Goal: Transaction & Acquisition: Purchase product/service

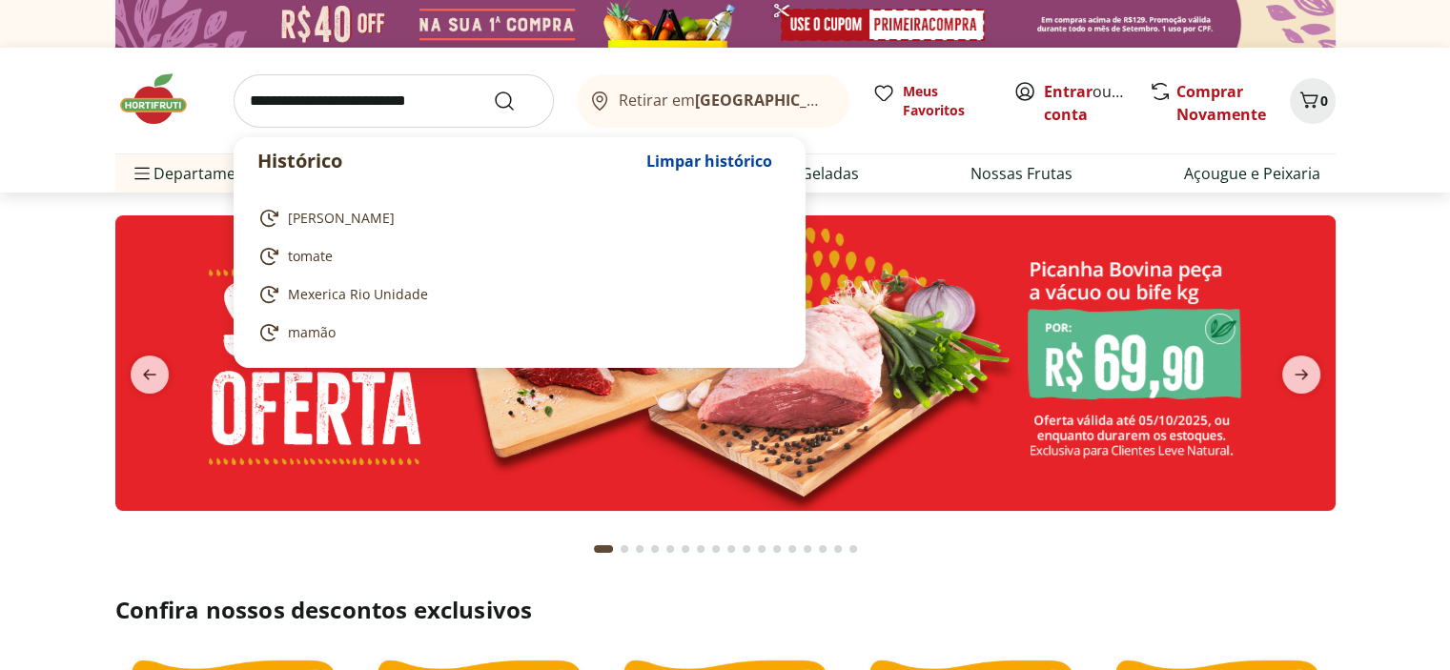
click at [284, 117] on input "search" at bounding box center [394, 100] width 320 height 53
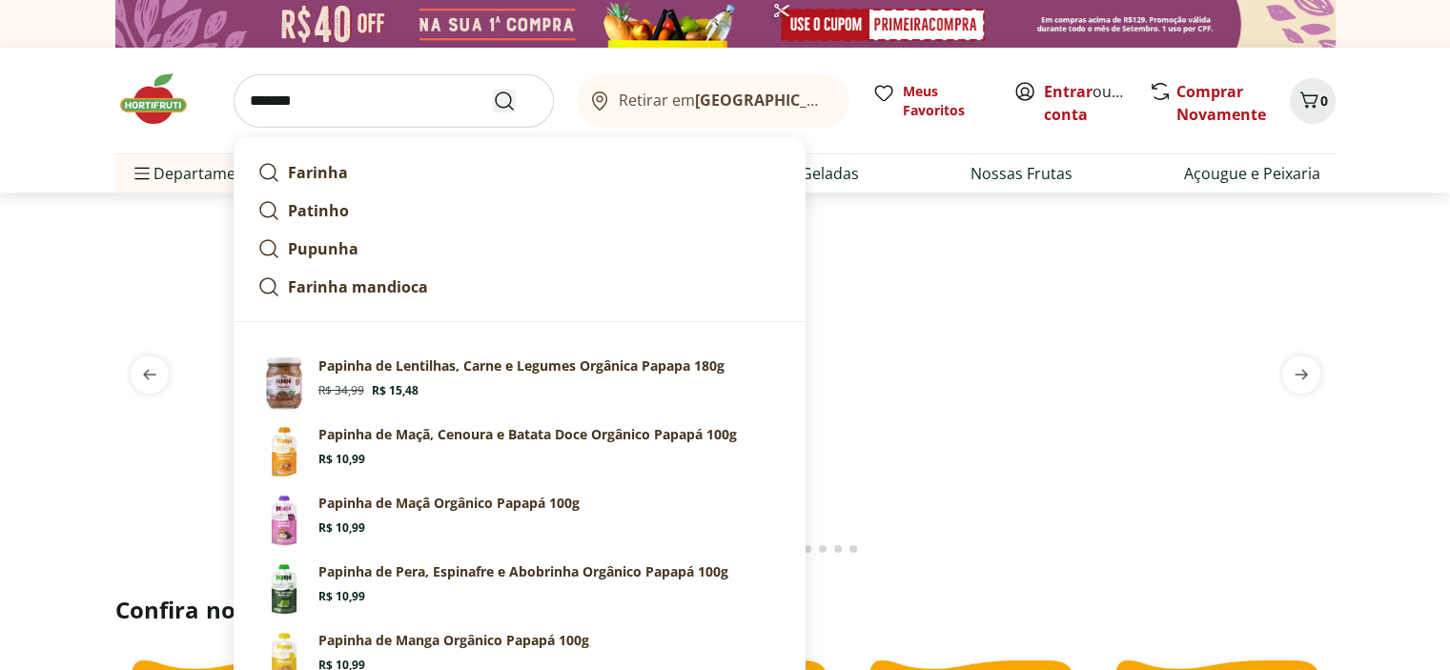
type input "*******"
click at [493, 106] on icon "Submit Search" at bounding box center [504, 101] width 23 height 23
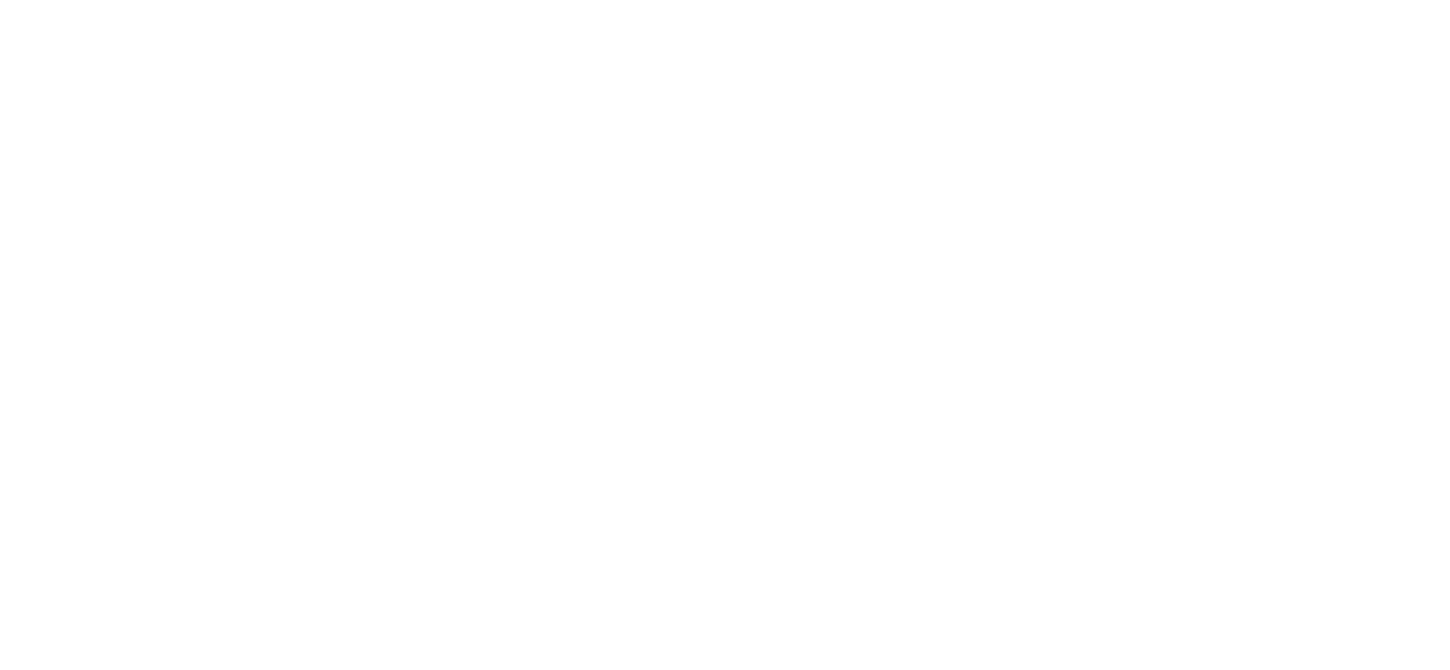
select select "**********"
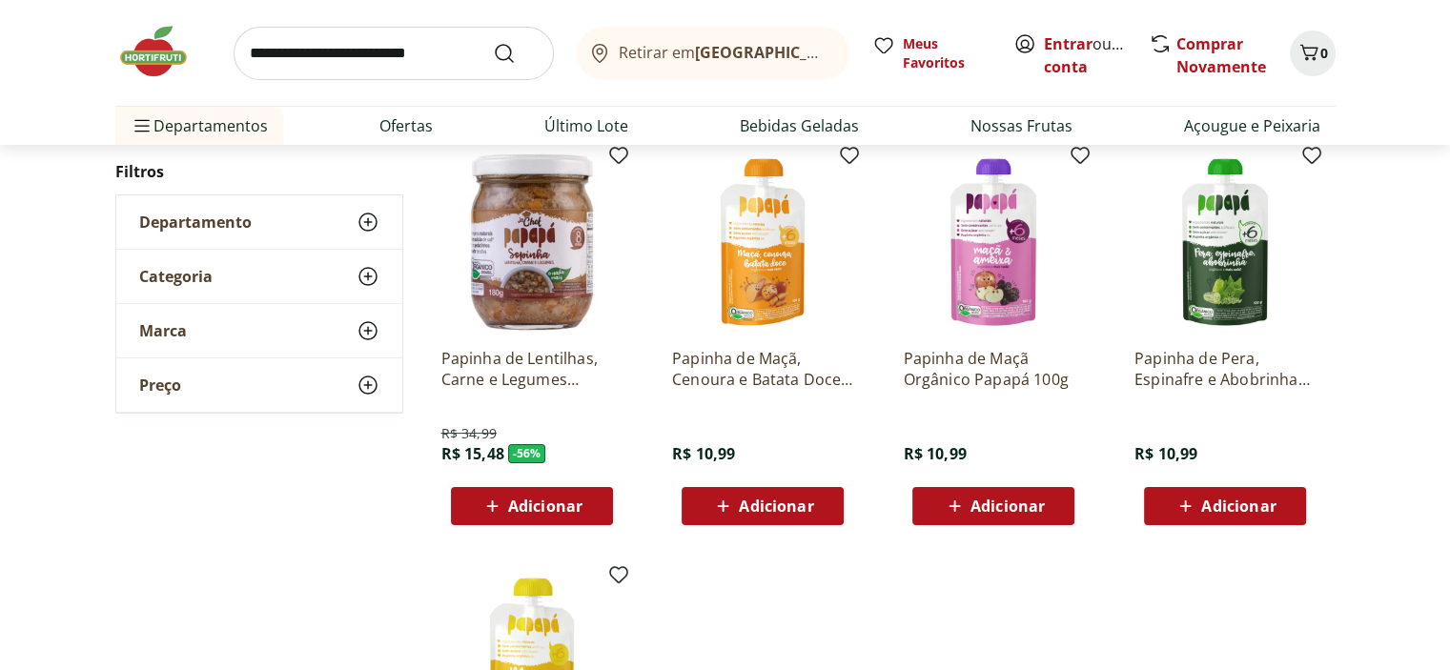
scroll to position [286, 0]
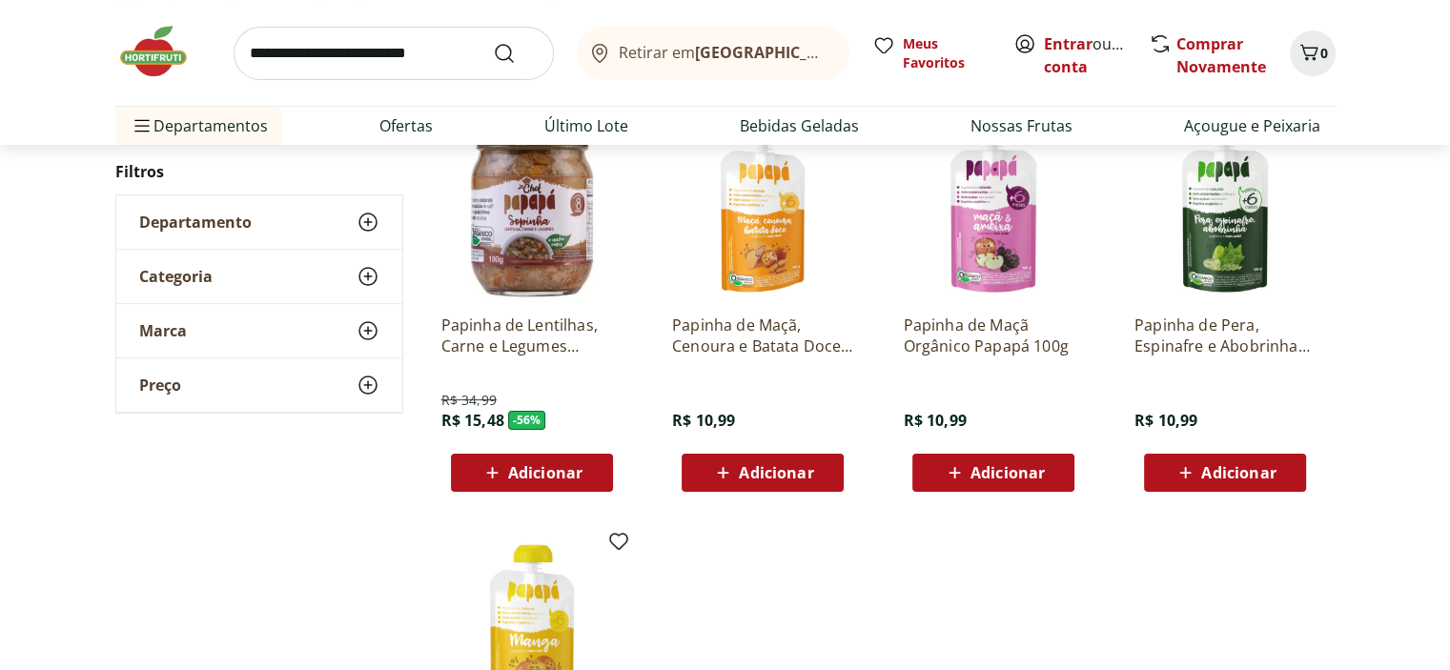
click at [753, 480] on span "Adicionar" at bounding box center [776, 472] width 74 height 15
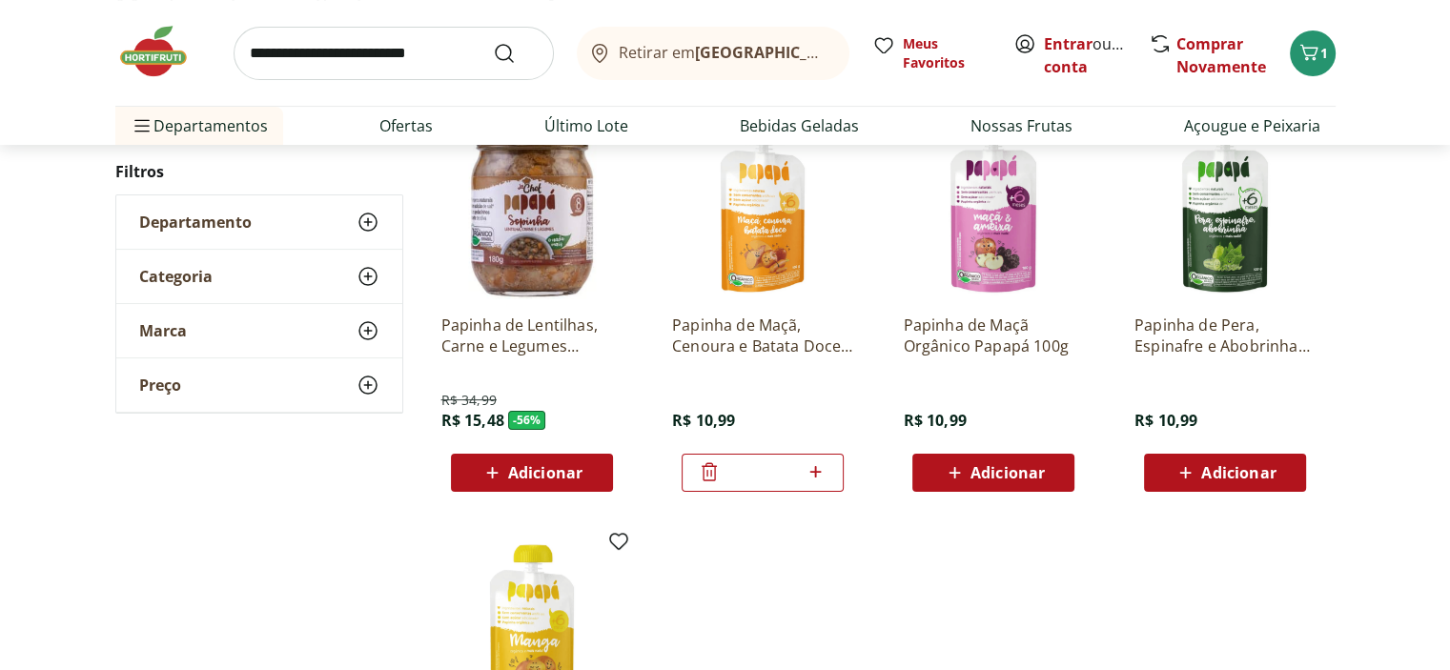
click at [1004, 480] on span "Adicionar" at bounding box center [1008, 472] width 74 height 15
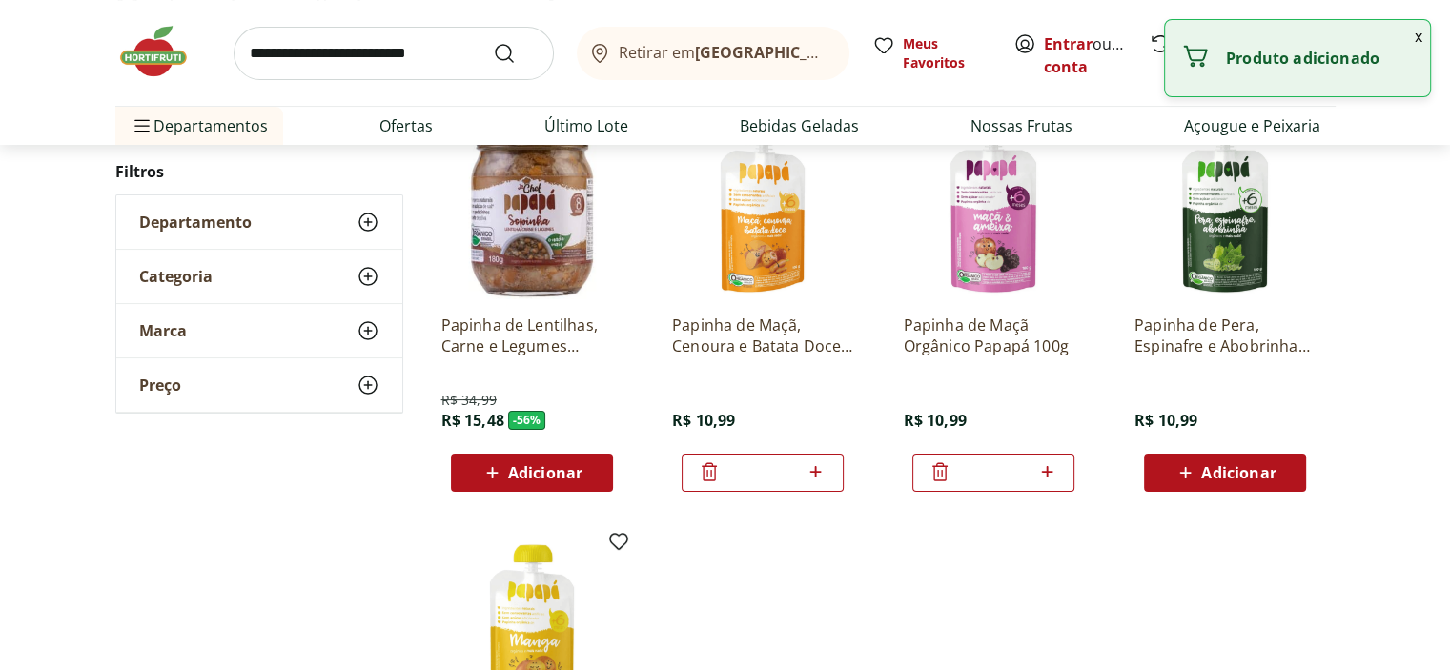
click at [1049, 483] on icon at bounding box center [1047, 471] width 24 height 23
type input "*"
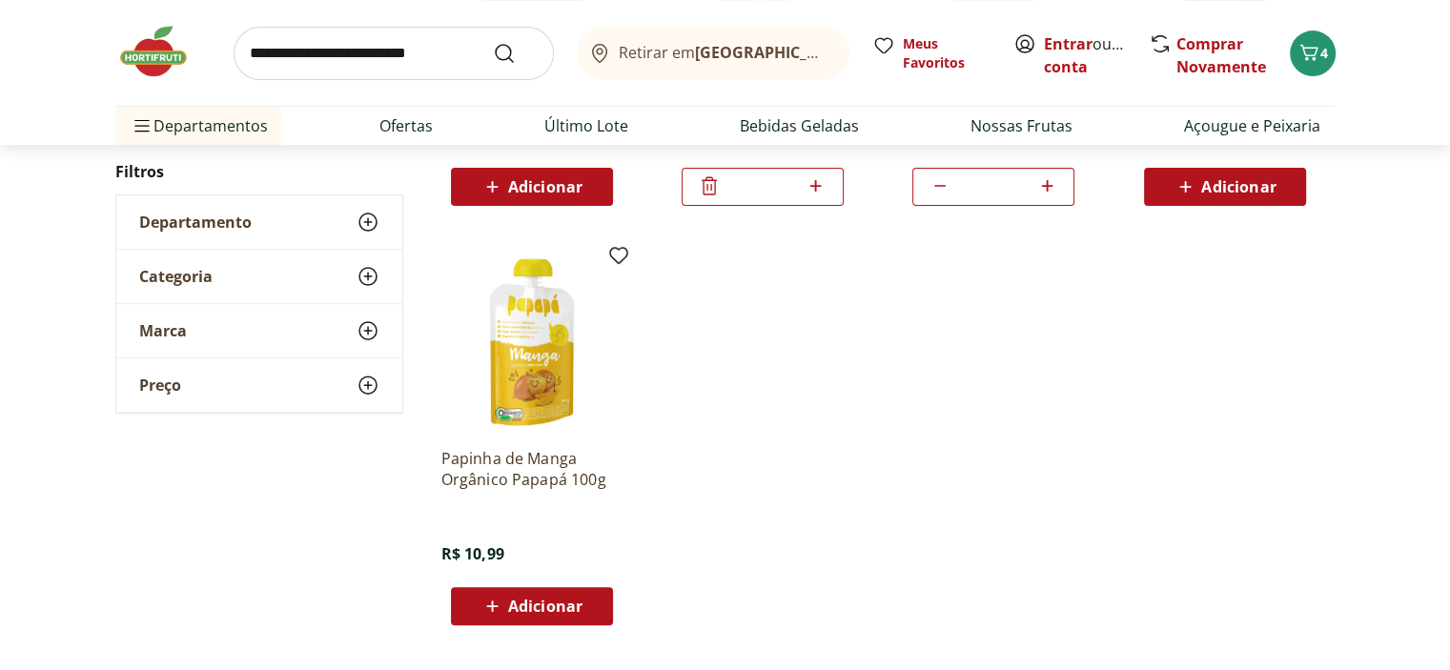
scroll to position [763, 0]
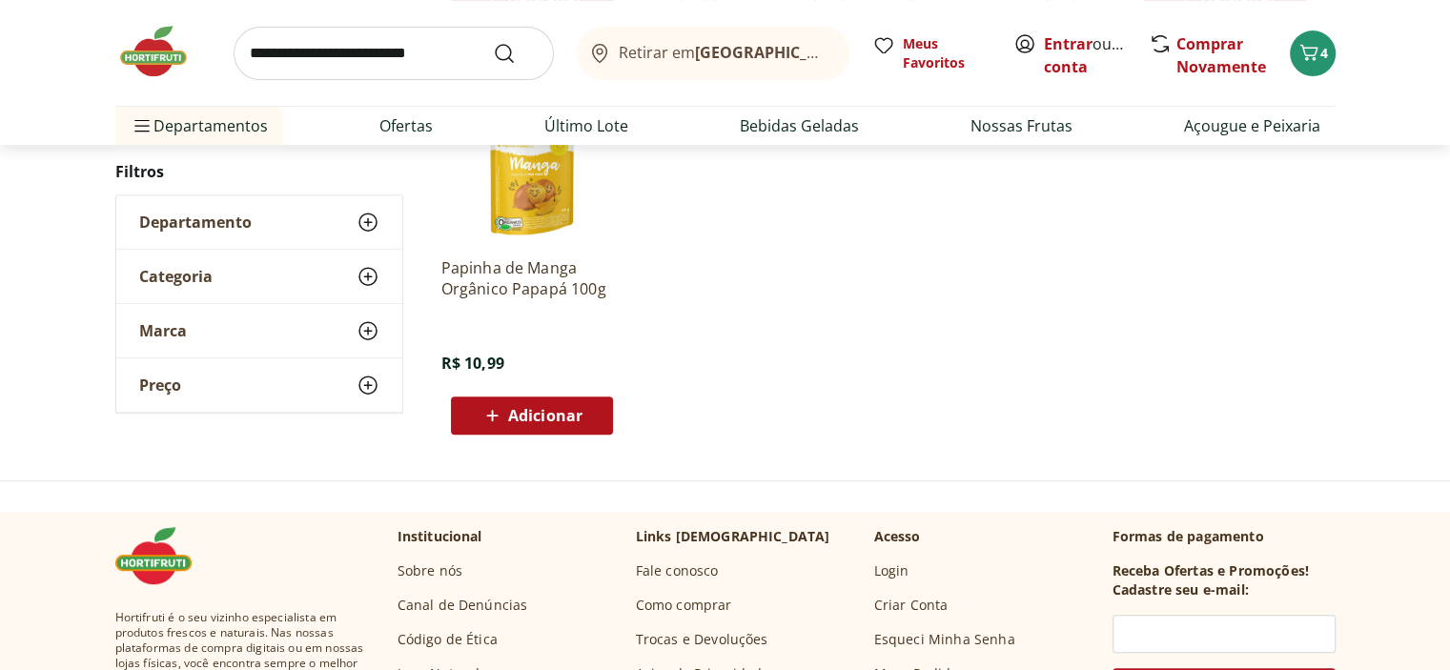
click at [563, 423] on span "Adicionar" at bounding box center [545, 415] width 74 height 15
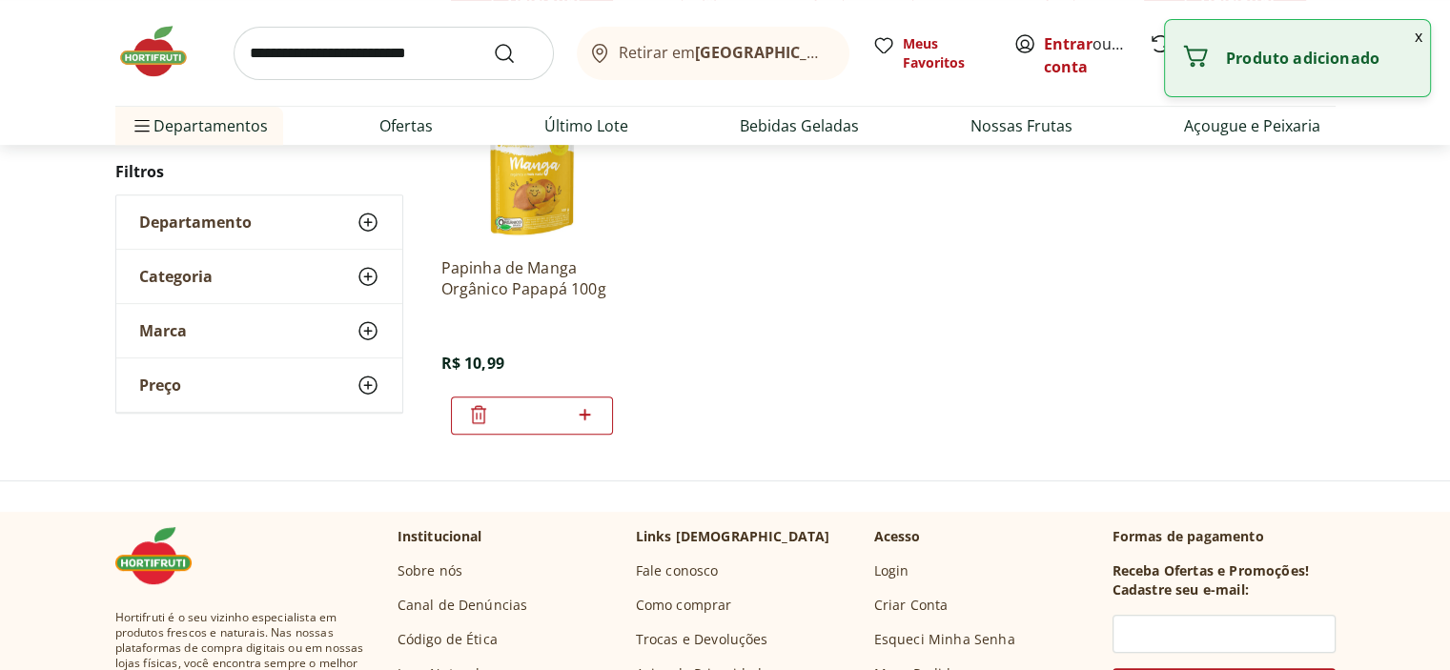
click at [586, 426] on icon at bounding box center [585, 414] width 24 height 23
type input "*"
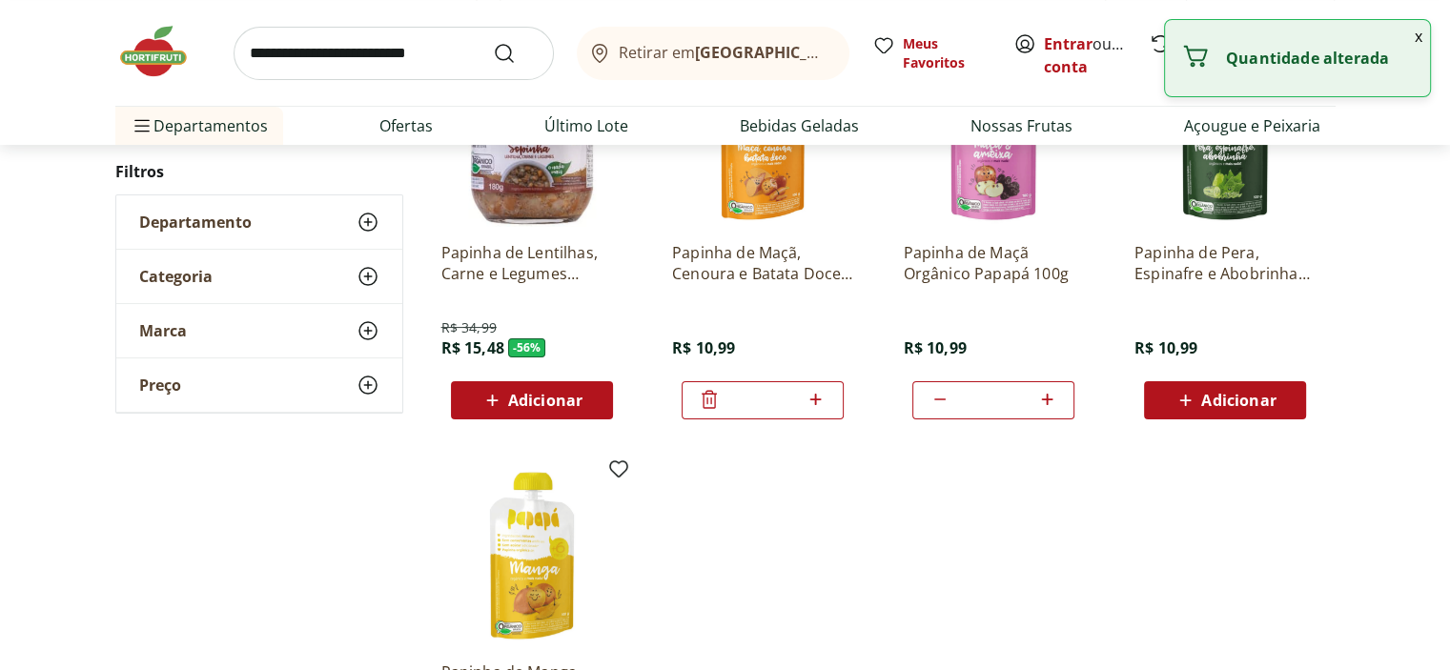
scroll to position [95, 0]
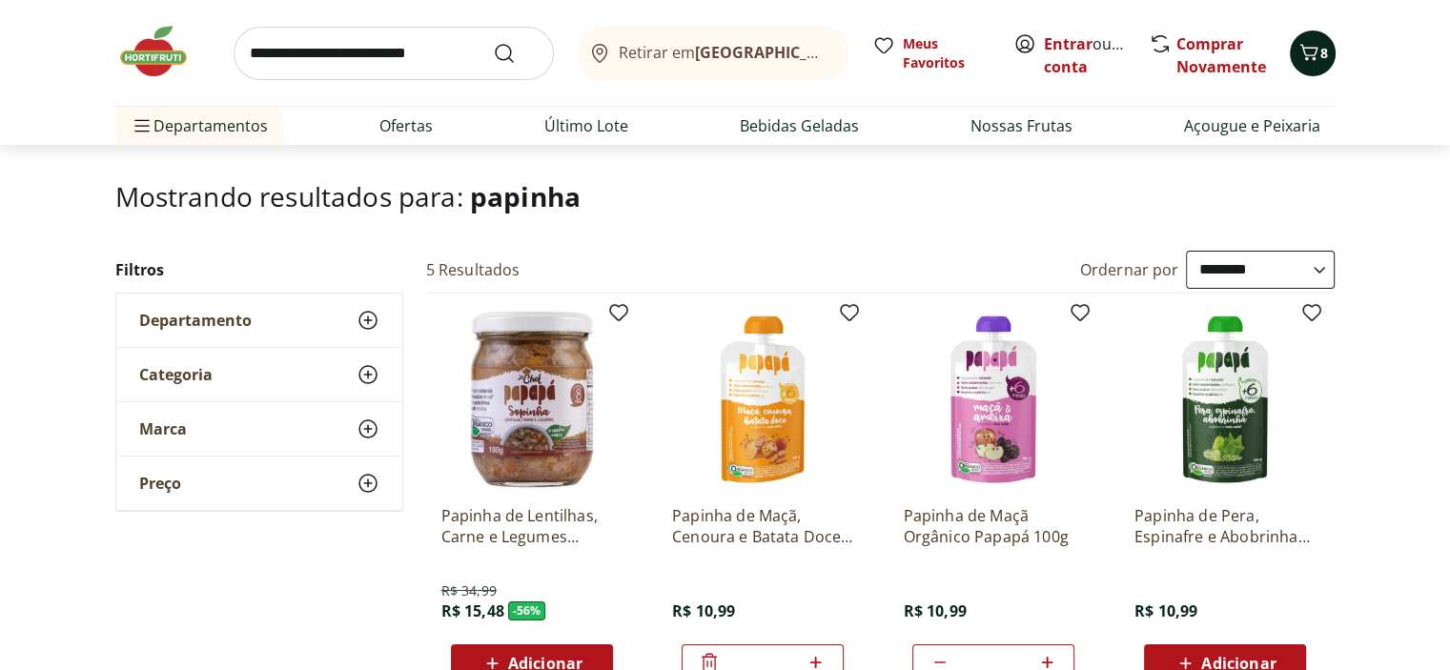
click at [1290, 70] on button "8" at bounding box center [1313, 54] width 46 height 46
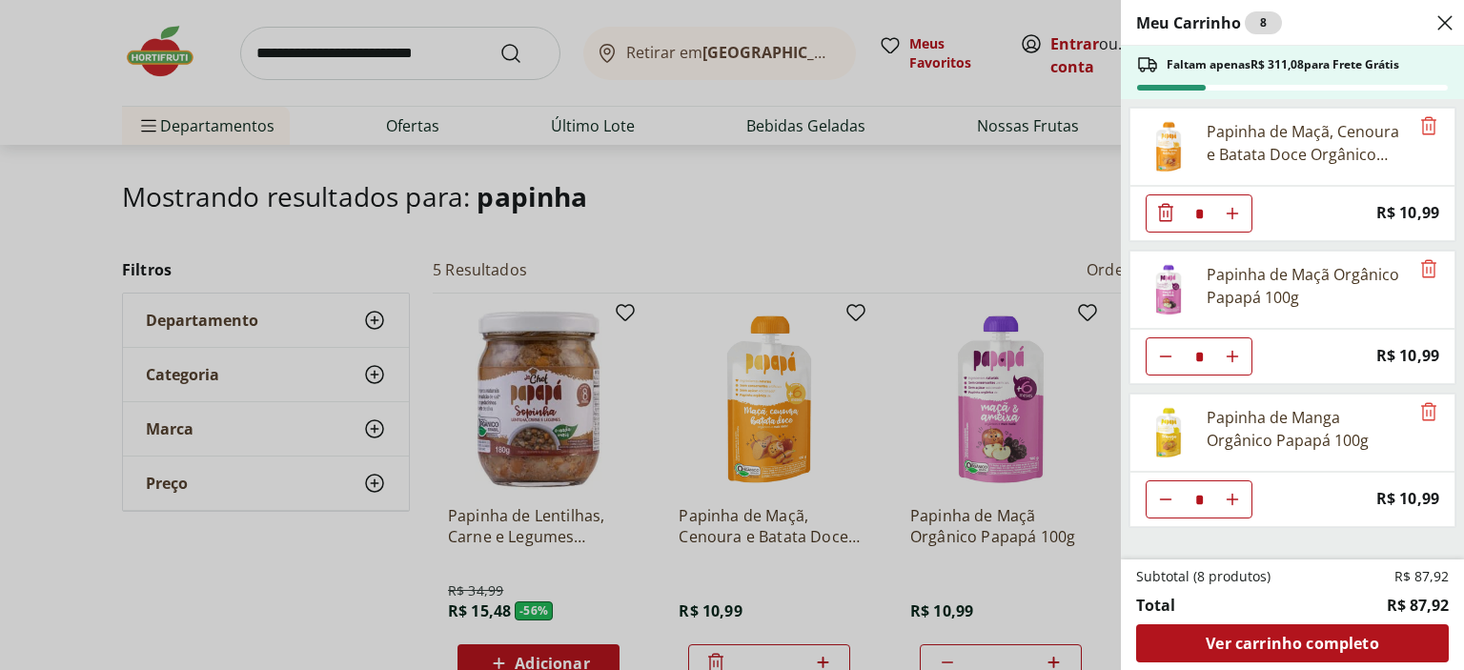
click at [1025, 247] on div "Meu Carrinho 8 Faltam apenas R$ 311,08 para Frete Grátis Papinha de Maçã, Cenou…" at bounding box center [732, 335] width 1464 height 670
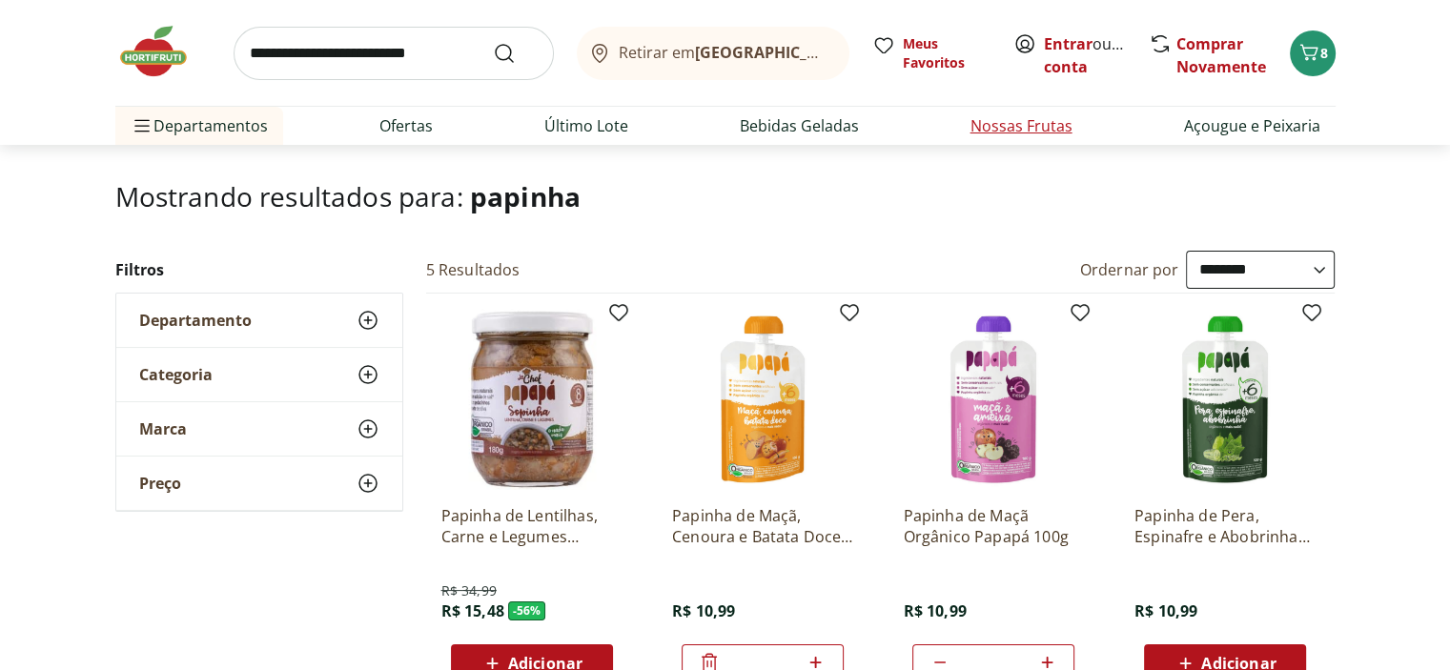
click at [1026, 137] on link "Nossas Frutas" at bounding box center [1022, 125] width 102 height 23
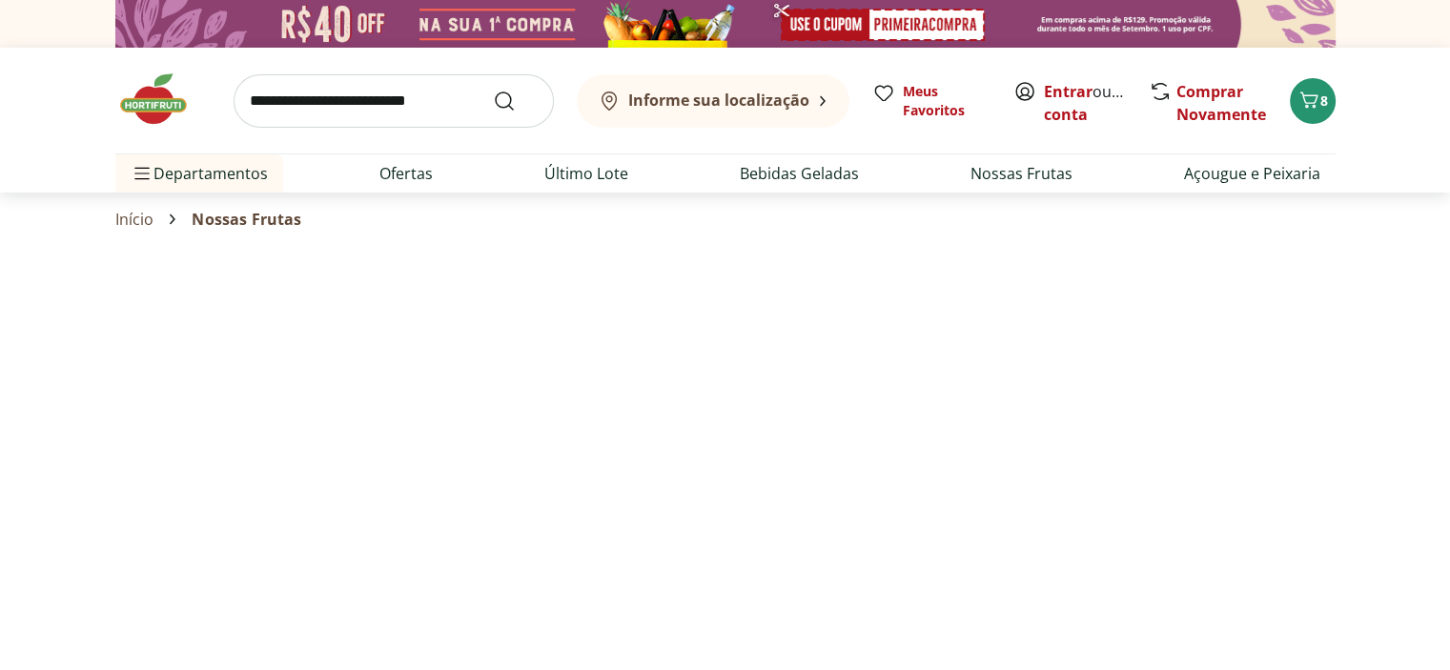
select select "**********"
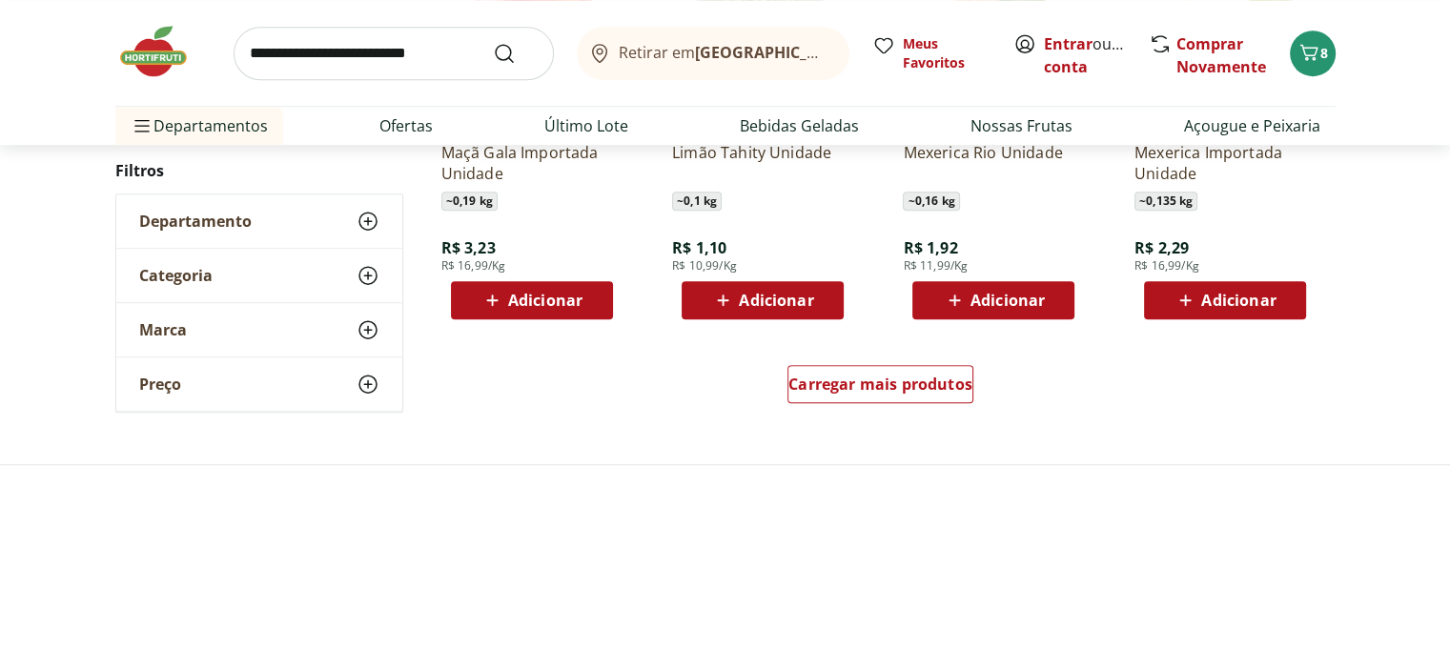
scroll to position [1335, 0]
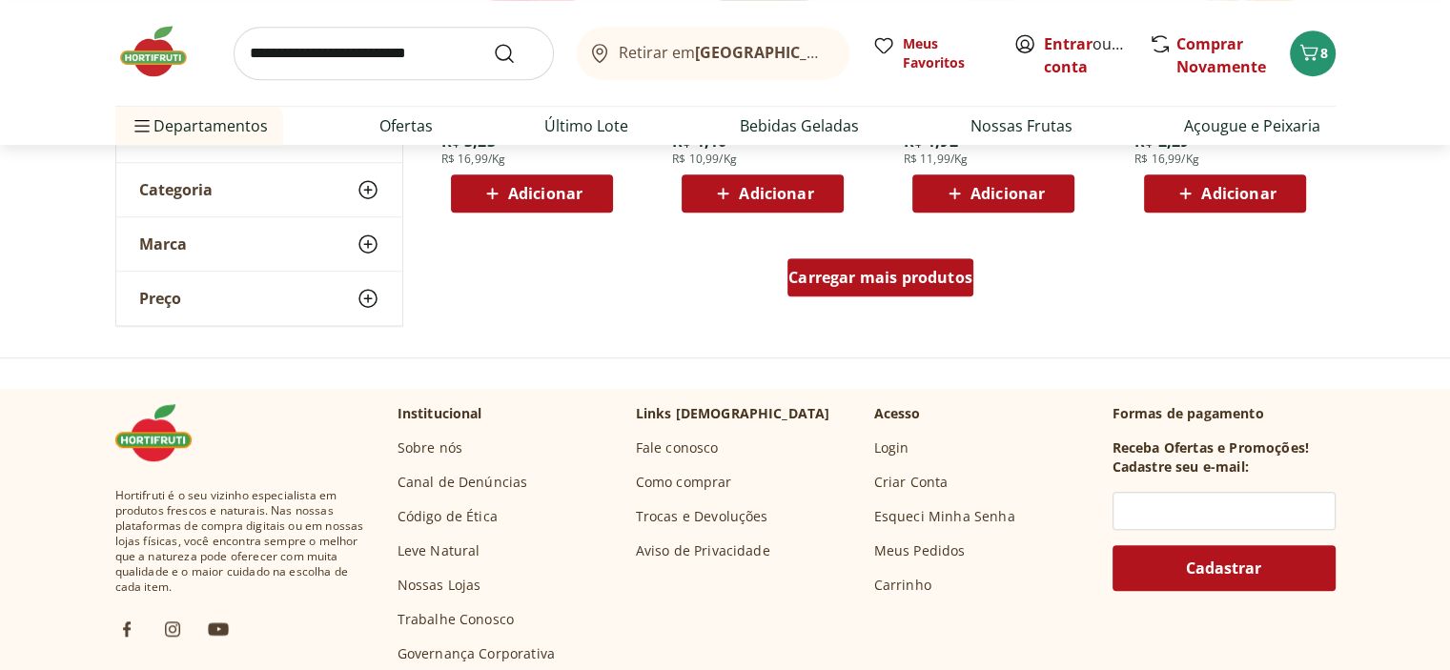
click at [915, 285] on span "Carregar mais produtos" at bounding box center [880, 277] width 184 height 15
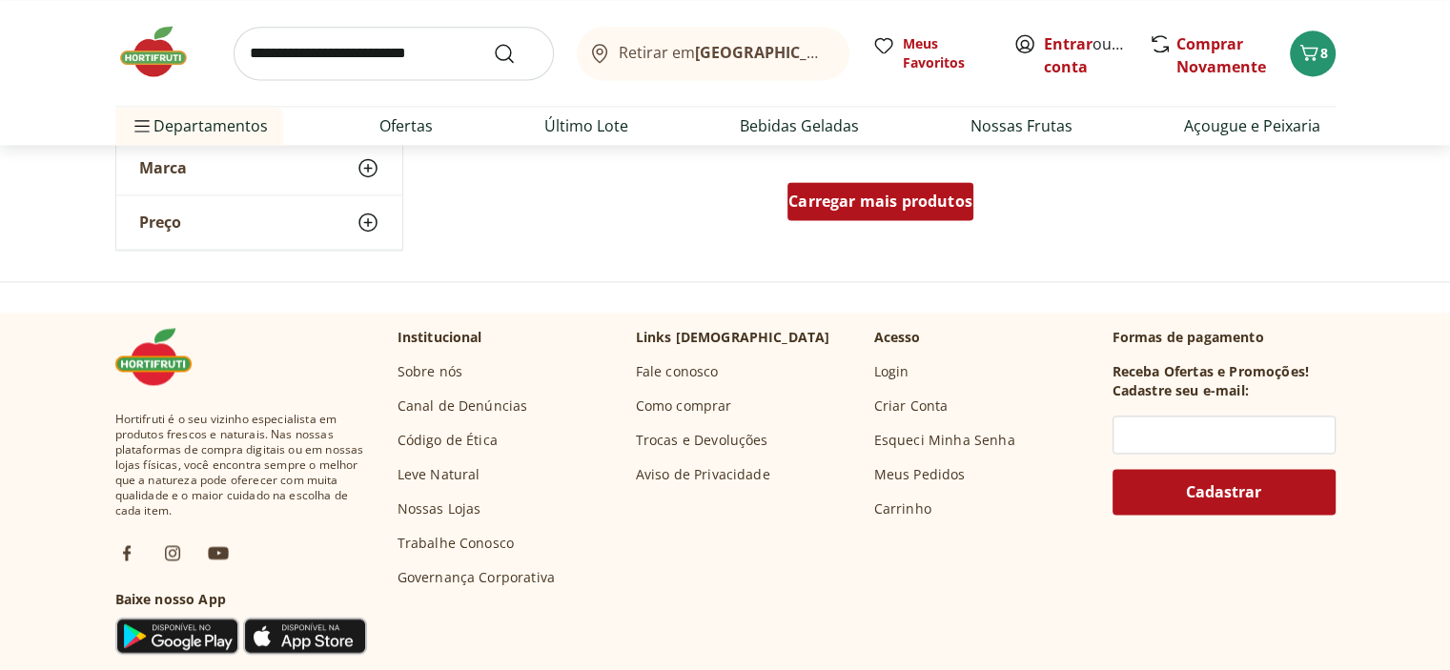
scroll to position [2765, 0]
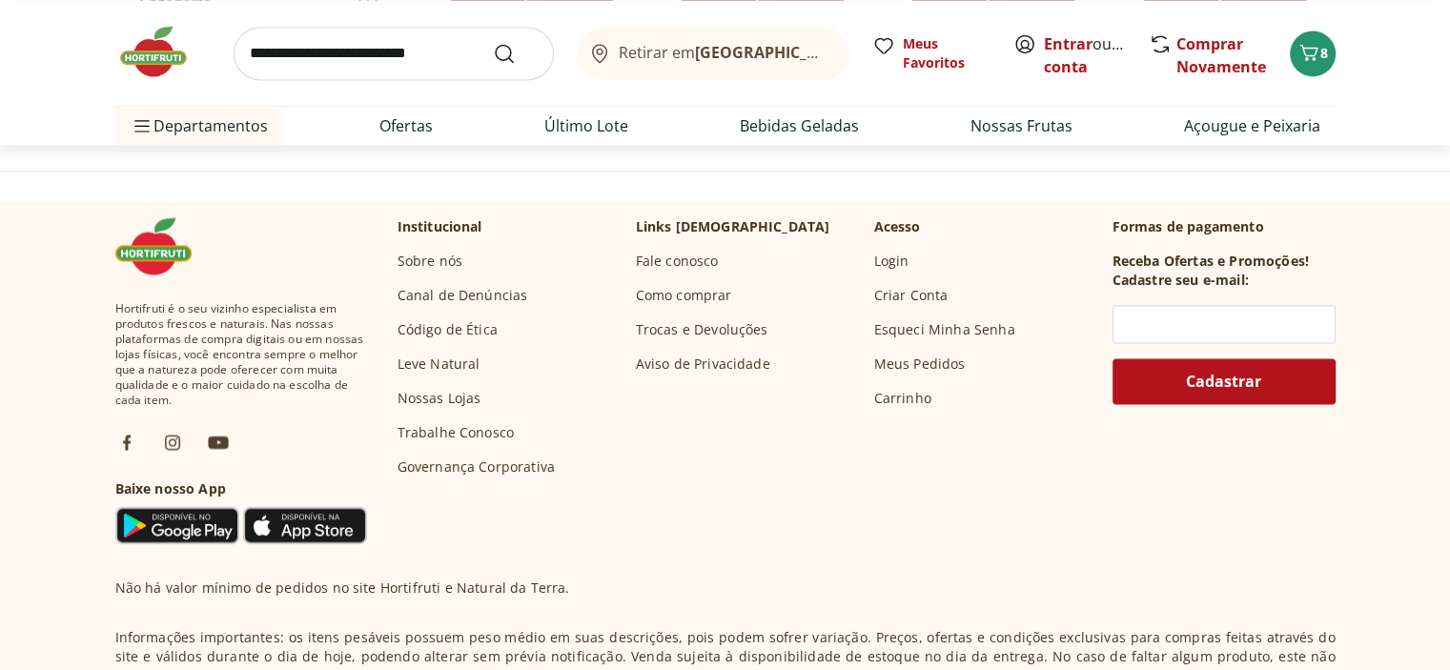
click at [878, 98] on span "Carregar mais produtos" at bounding box center [880, 90] width 184 height 15
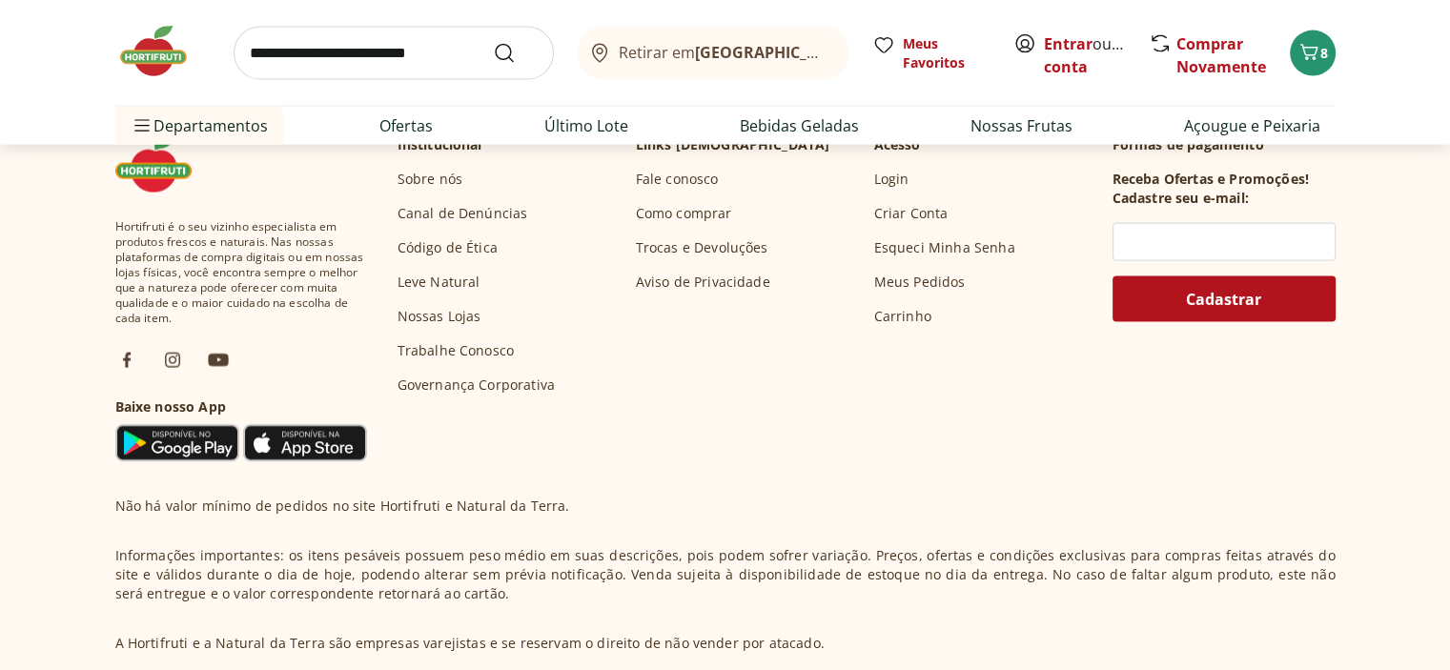
scroll to position [4099, 0]
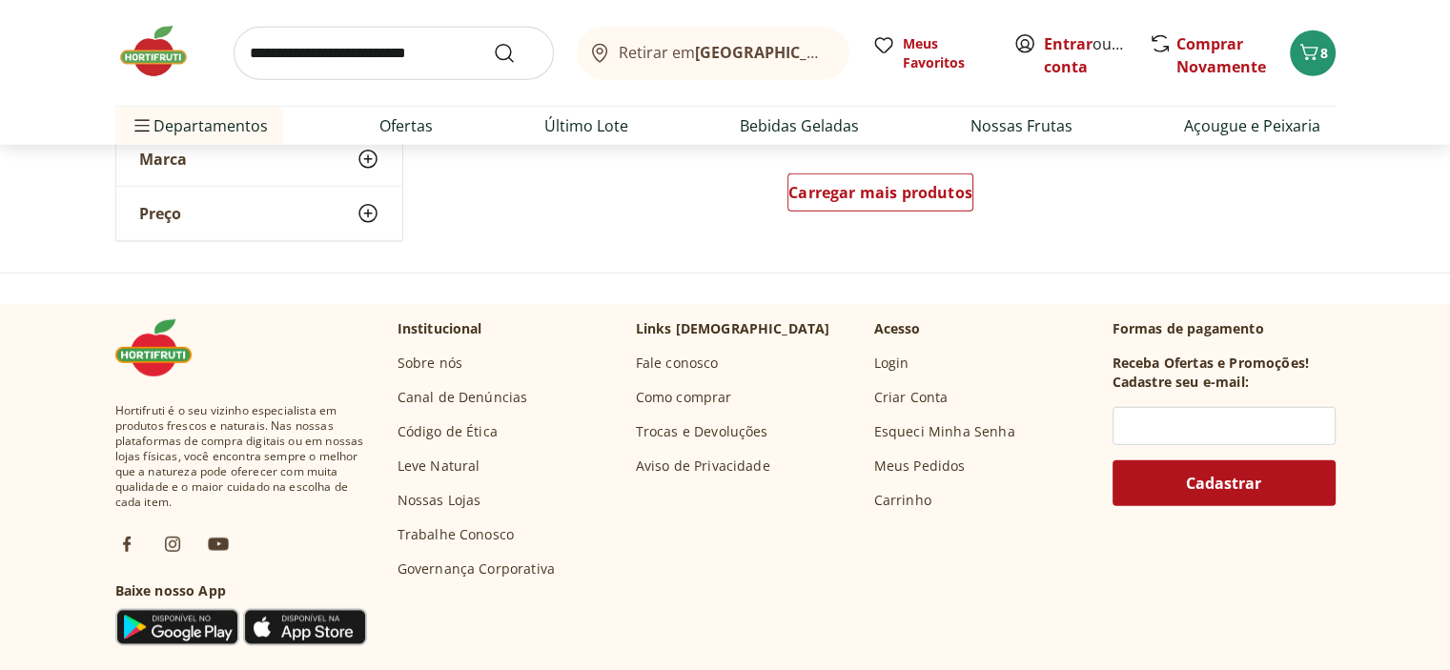
scroll to position [5434, 0]
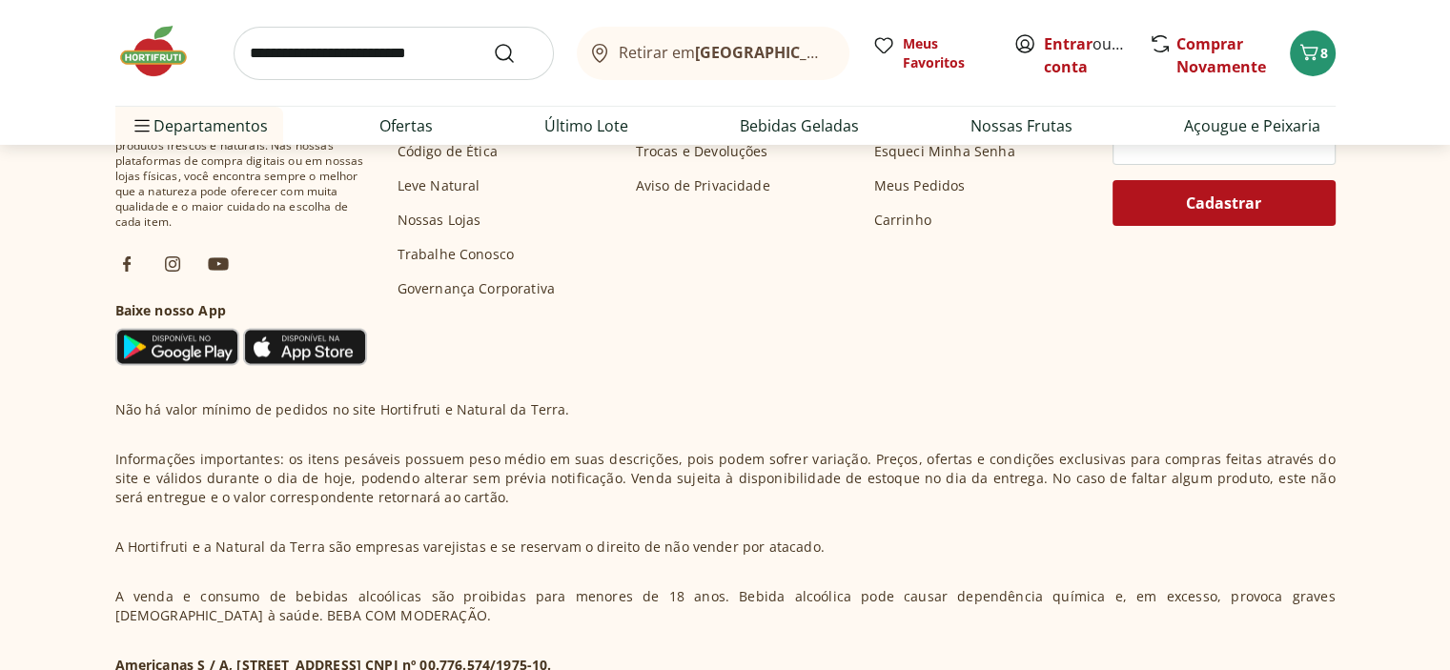
scroll to position [6673, 0]
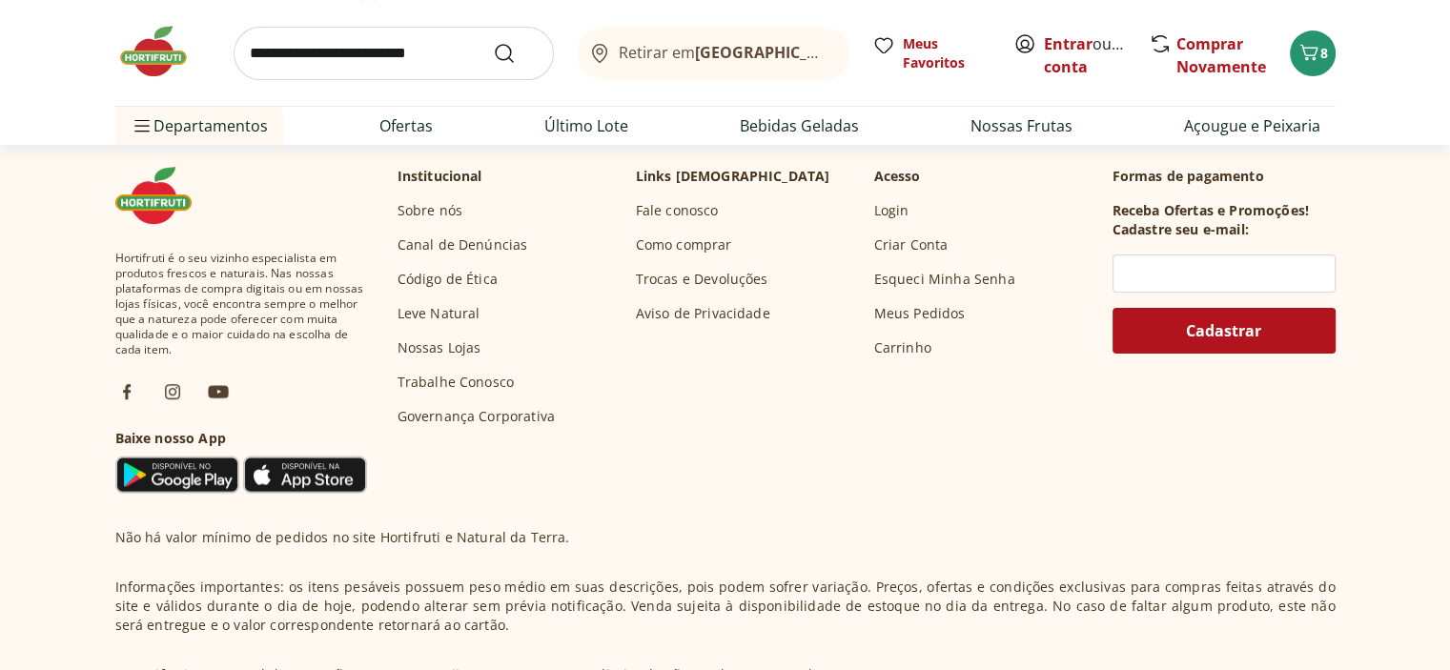
scroll to position [7817, 0]
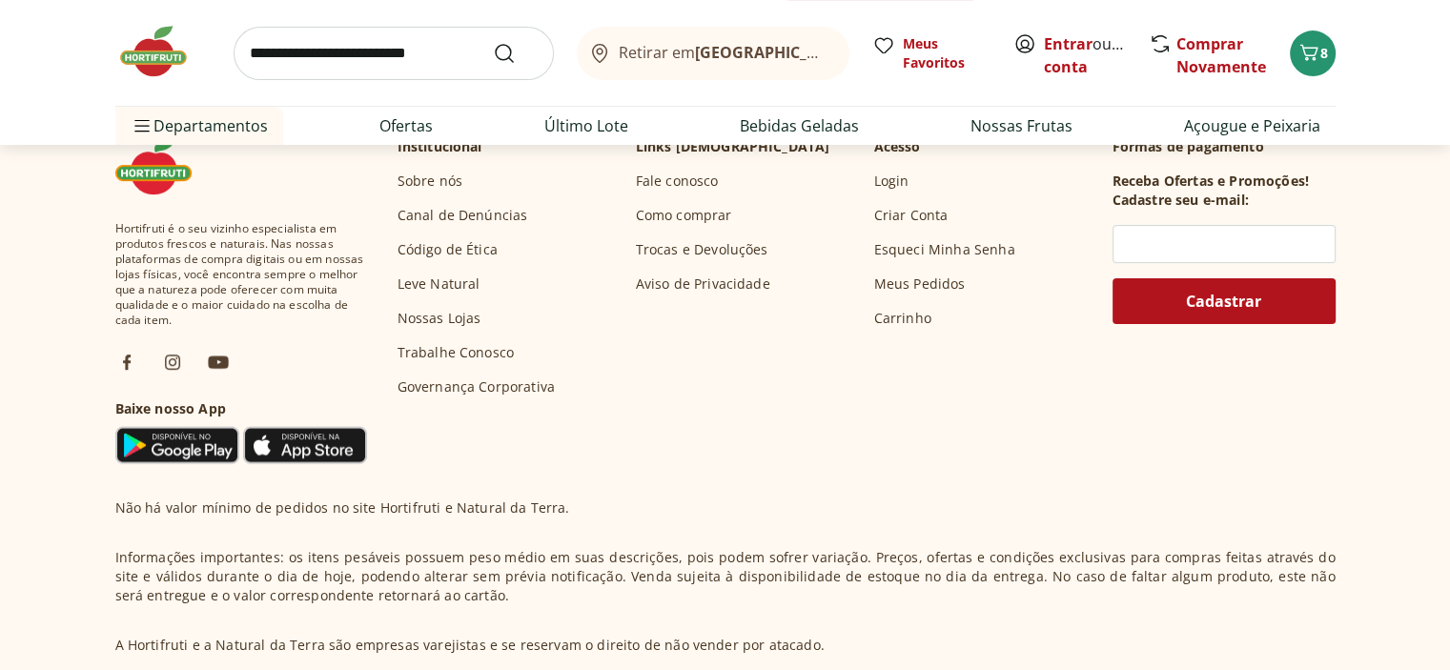
click at [874, 18] on span "Carregar mais produtos" at bounding box center [880, 10] width 184 height 15
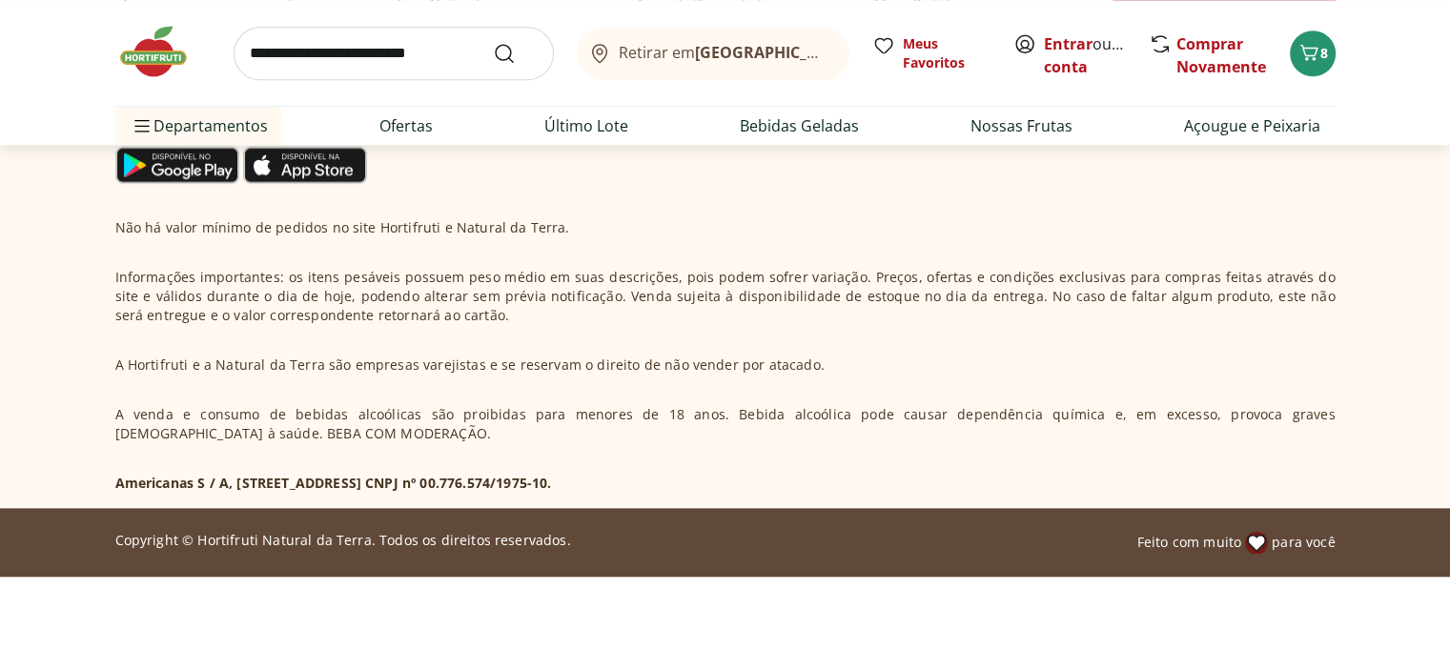
scroll to position [9343, 0]
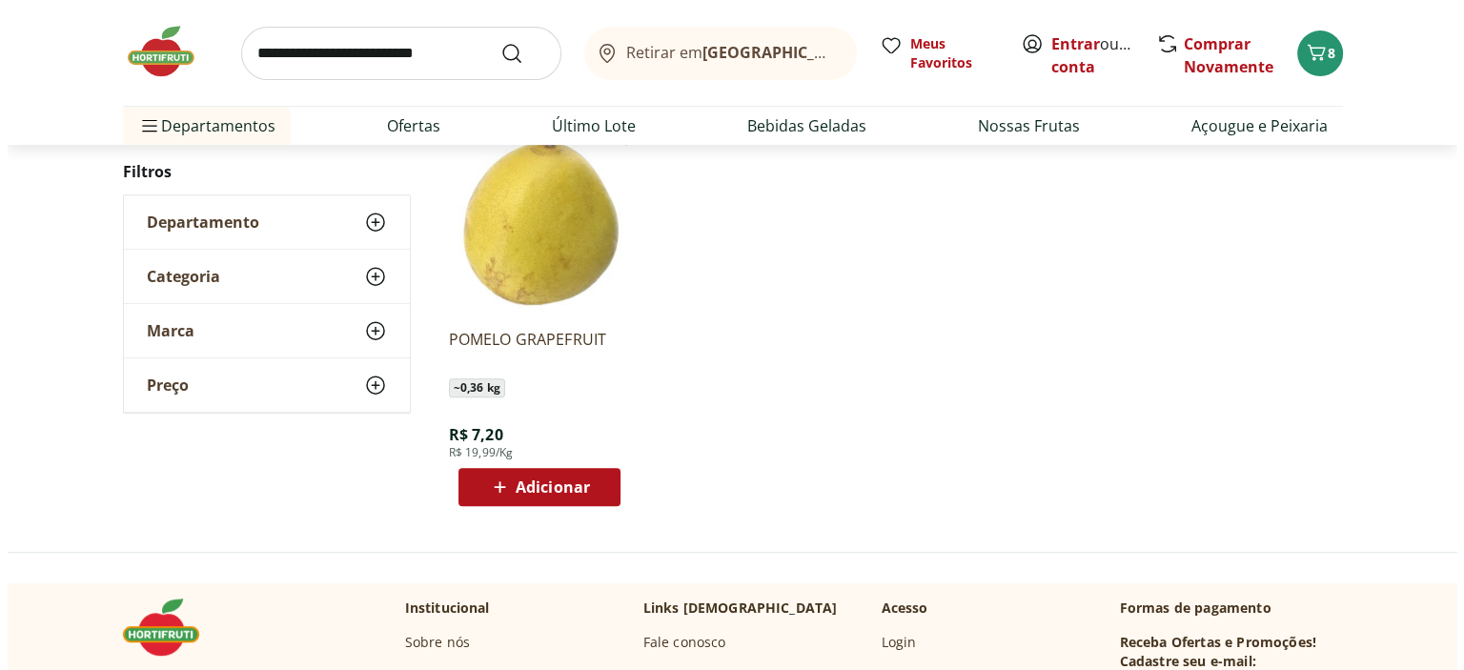
scroll to position [898, 0]
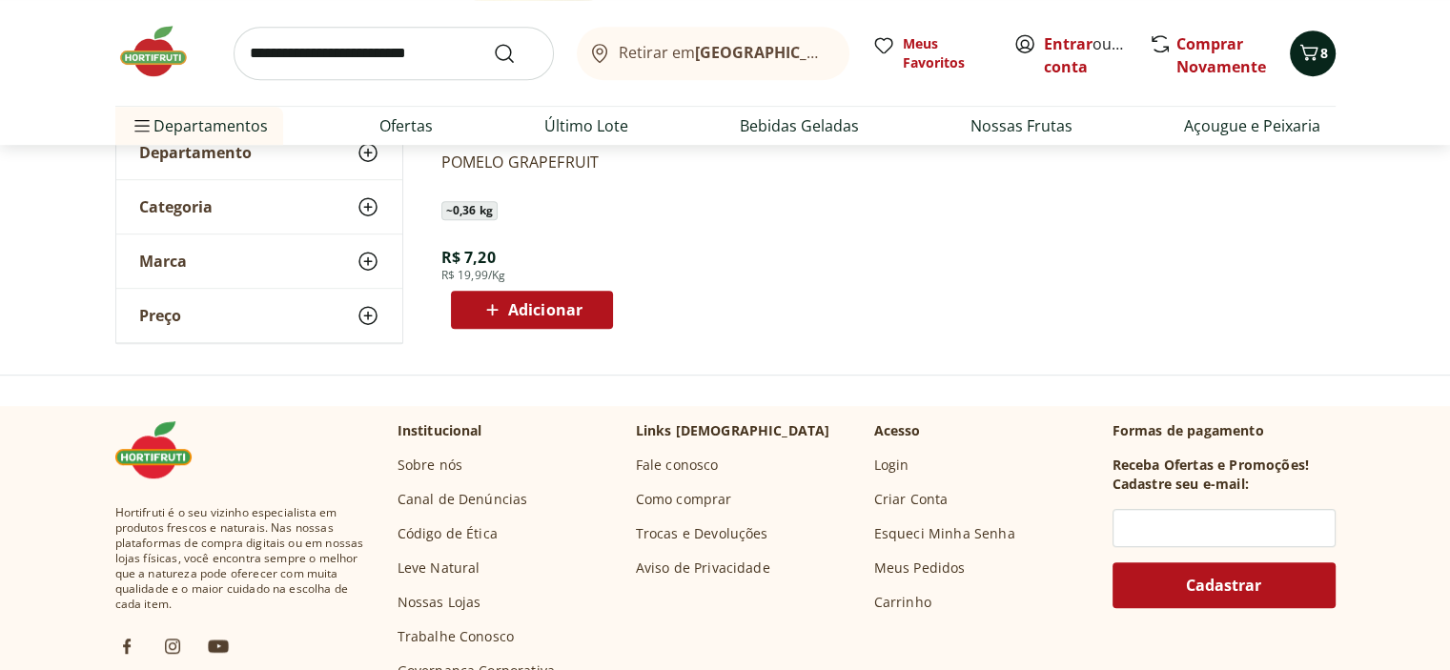
click at [1298, 64] on icon "Carrinho" at bounding box center [1309, 52] width 23 height 23
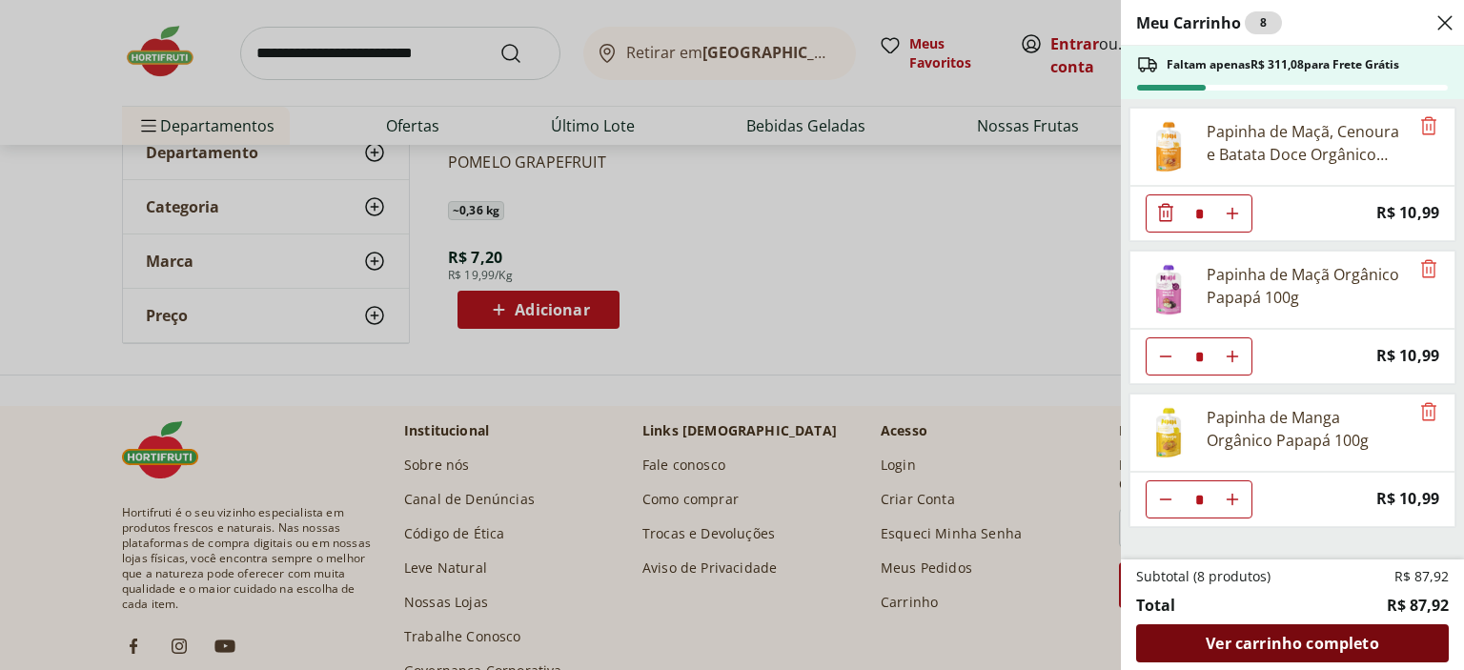
click at [1304, 636] on span "Ver carrinho completo" at bounding box center [1292, 643] width 173 height 15
